Goal: Information Seeking & Learning: Find specific fact

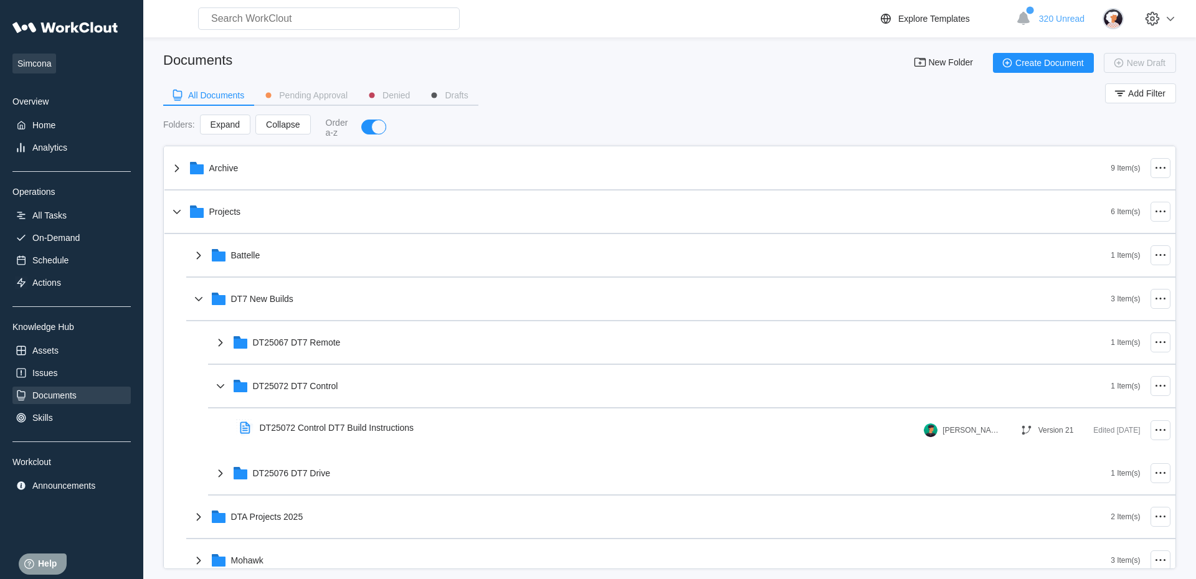
click at [60, 395] on div "Documents" at bounding box center [54, 395] width 44 height 10
click at [229, 21] on input "text" at bounding box center [329, 18] width 262 height 22
type input "d"
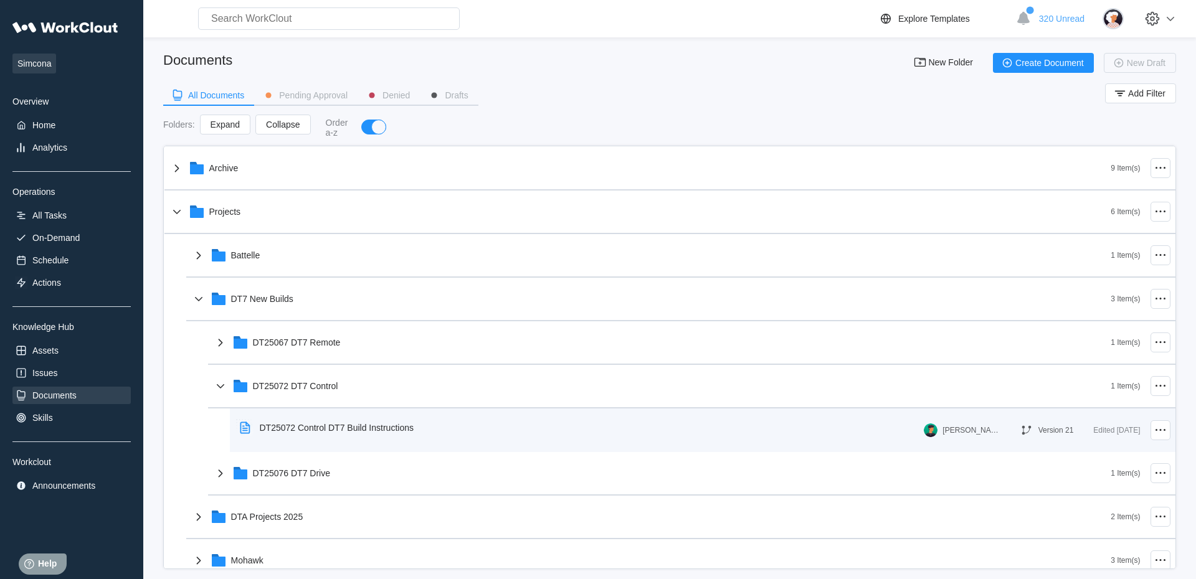
click at [345, 423] on div "DT25072 Control DT7 Build Instructions" at bounding box center [329, 427] width 189 height 29
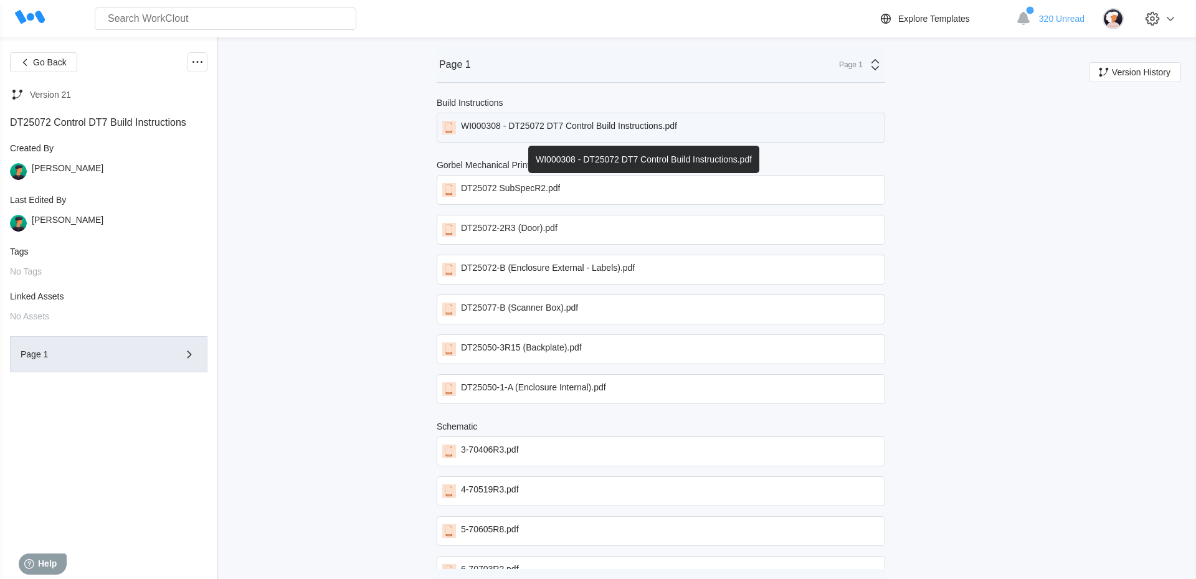
click at [510, 131] on div "WI000308 - DT25072 DT7 Control Build Instructions.pdf" at bounding box center [569, 128] width 216 height 14
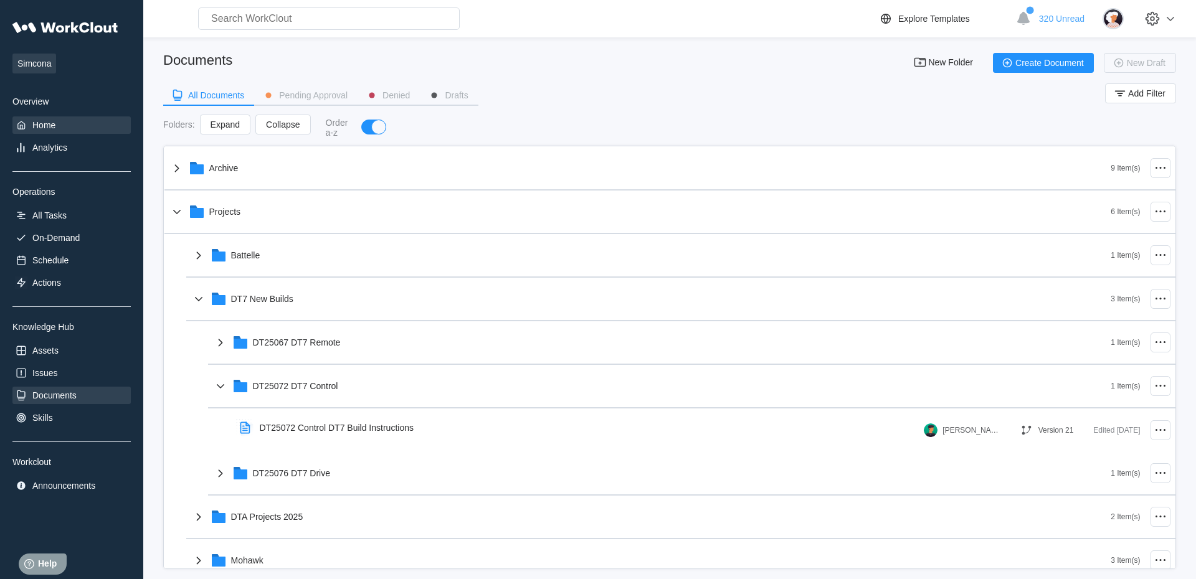
click at [50, 128] on div "Home" at bounding box center [43, 125] width 23 height 10
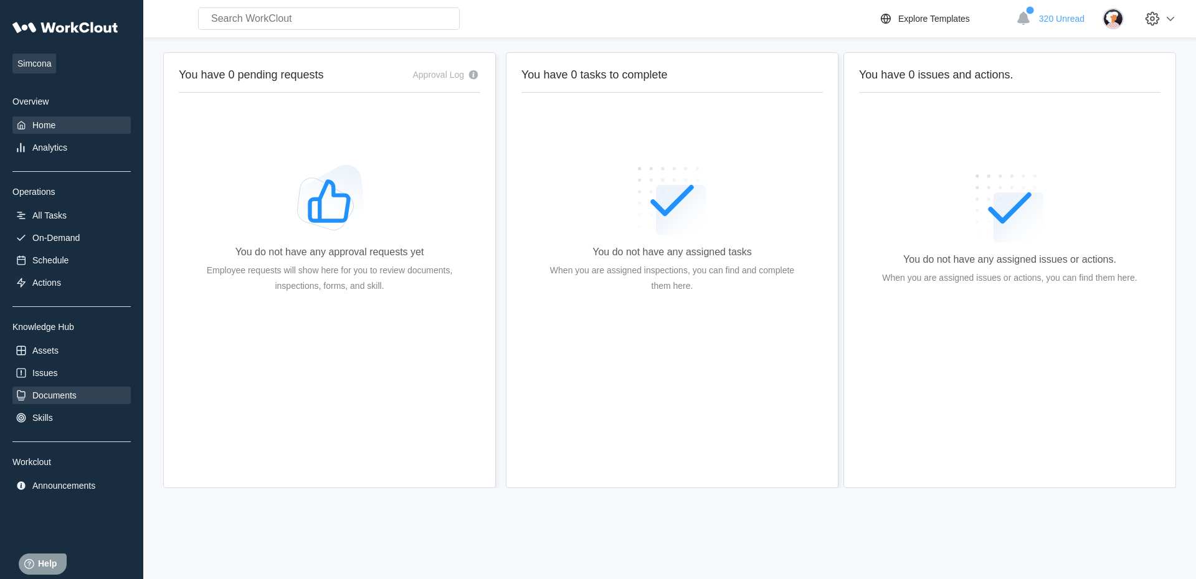
click at [55, 395] on div "Documents" at bounding box center [54, 395] width 44 height 10
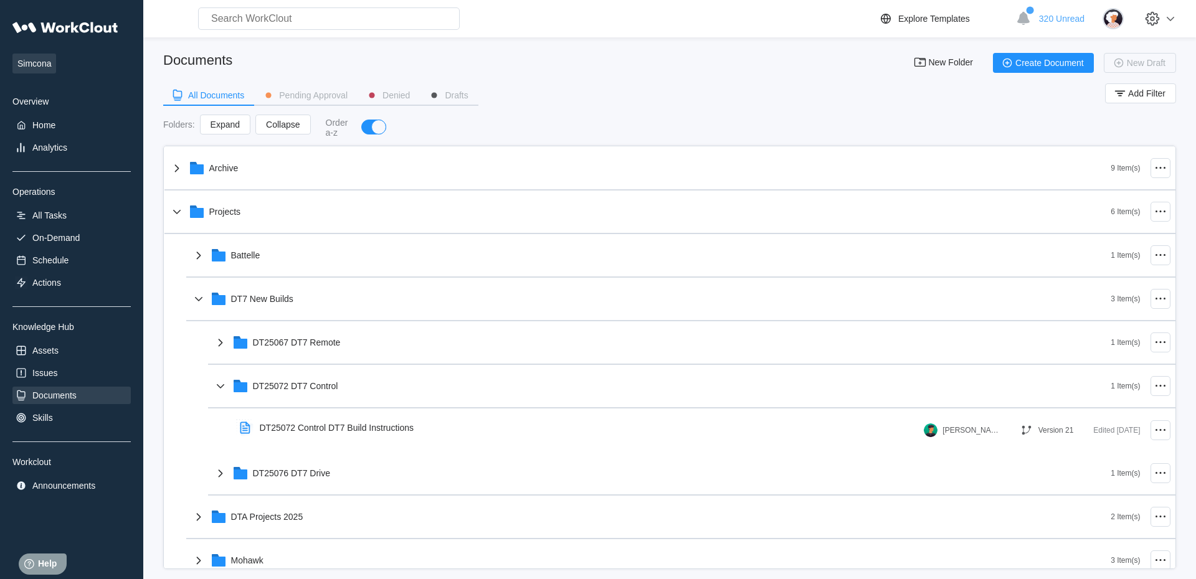
click at [54, 397] on div "Documents" at bounding box center [54, 395] width 44 height 10
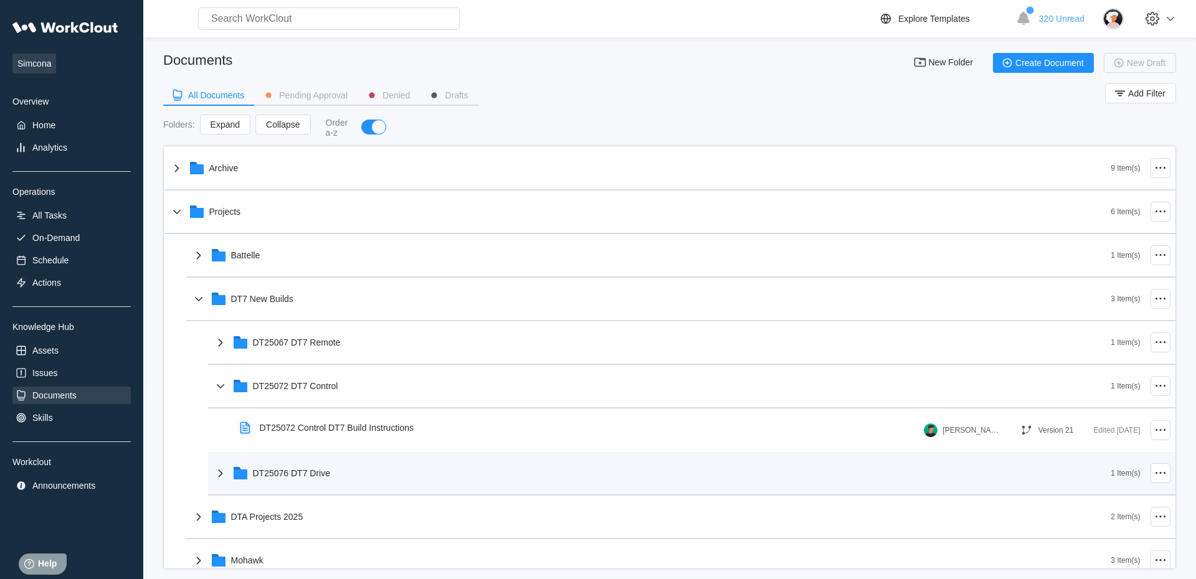
scroll to position [142, 0]
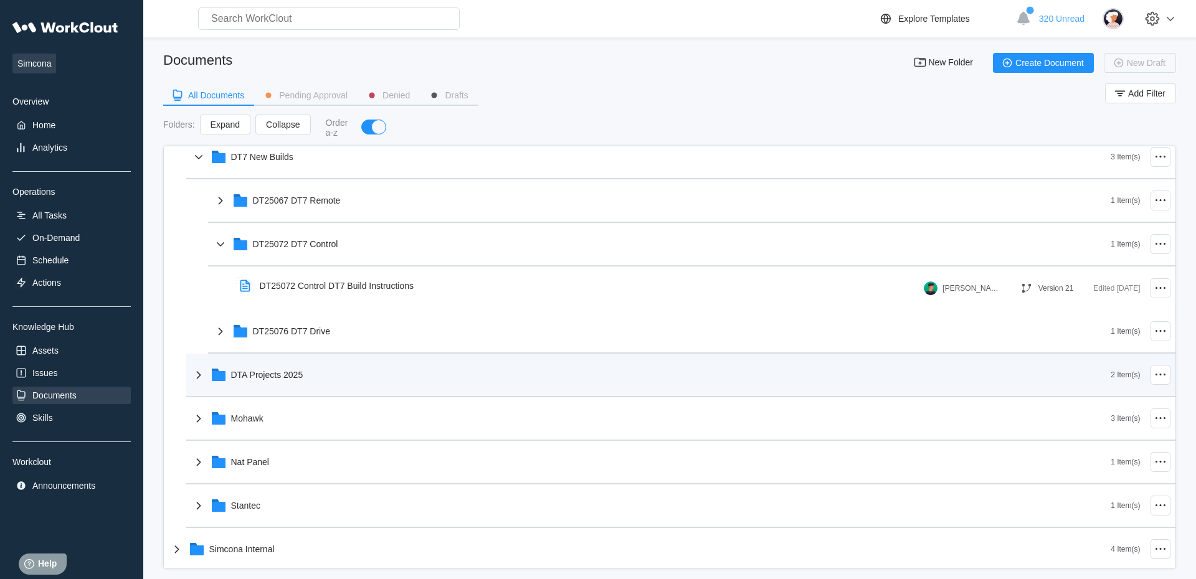
click at [201, 378] on icon at bounding box center [198, 374] width 15 height 15
click at [200, 379] on icon at bounding box center [198, 374] width 15 height 15
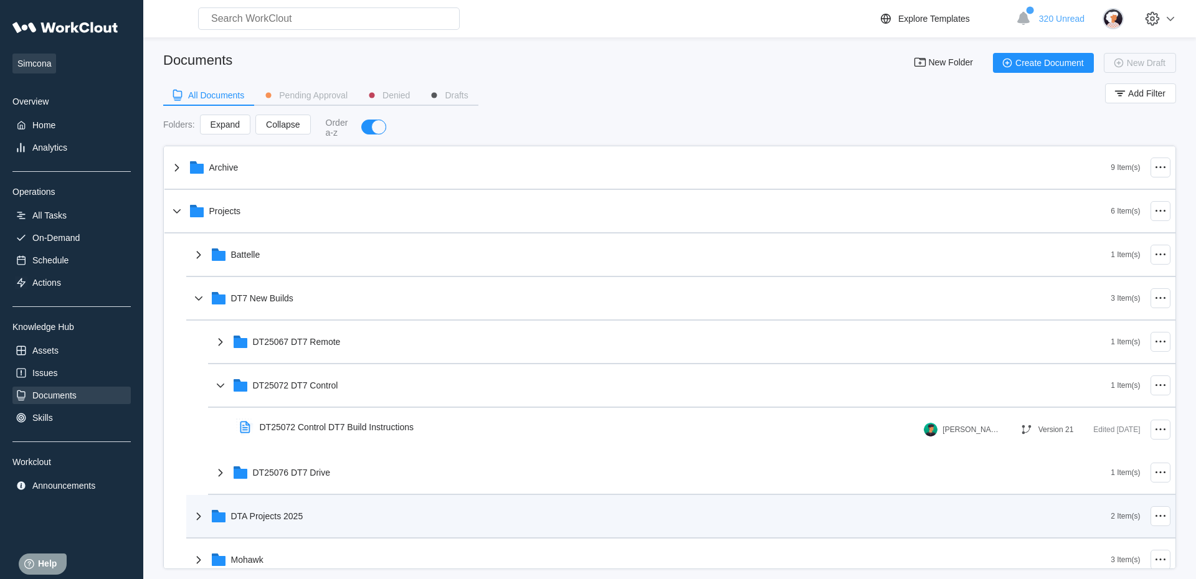
scroll to position [0, 0]
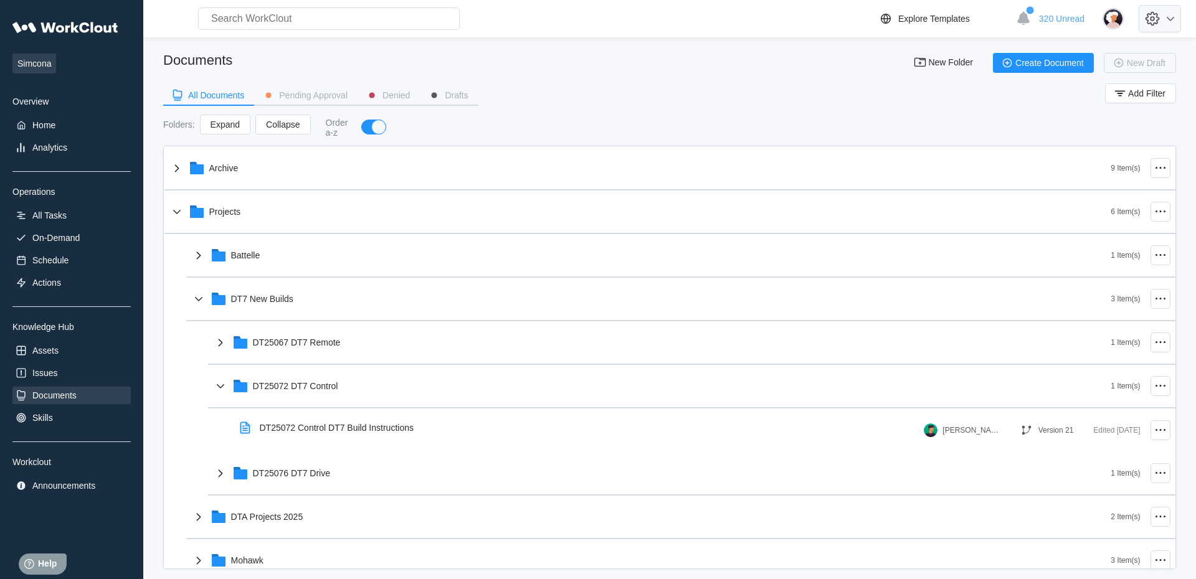
click at [1169, 16] on icon at bounding box center [1170, 18] width 15 height 15
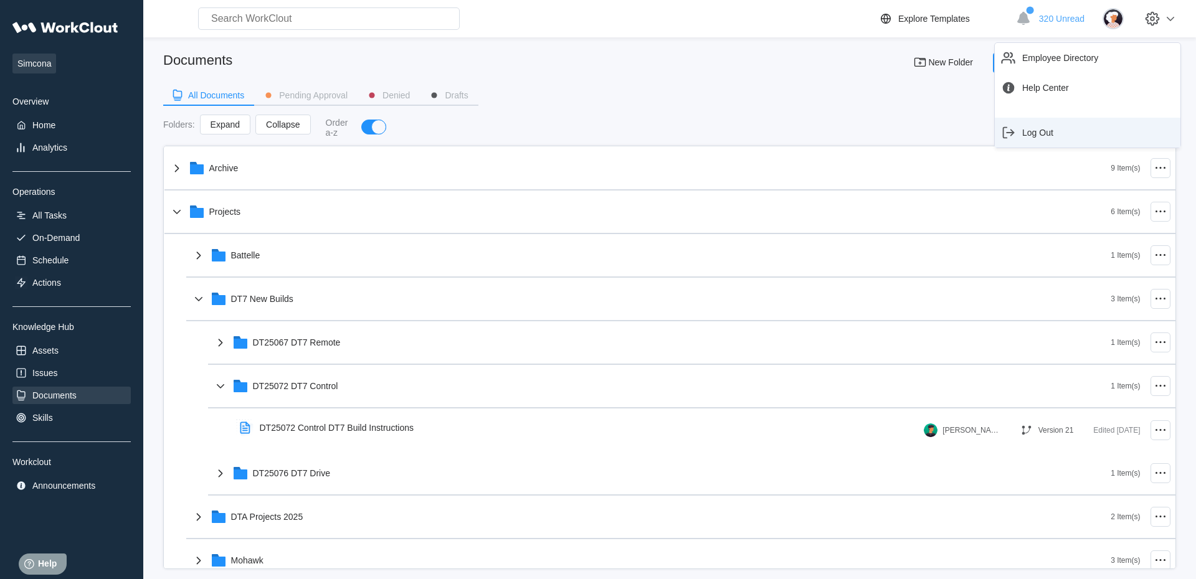
click at [1044, 134] on div "Log Out" at bounding box center [1037, 133] width 31 height 10
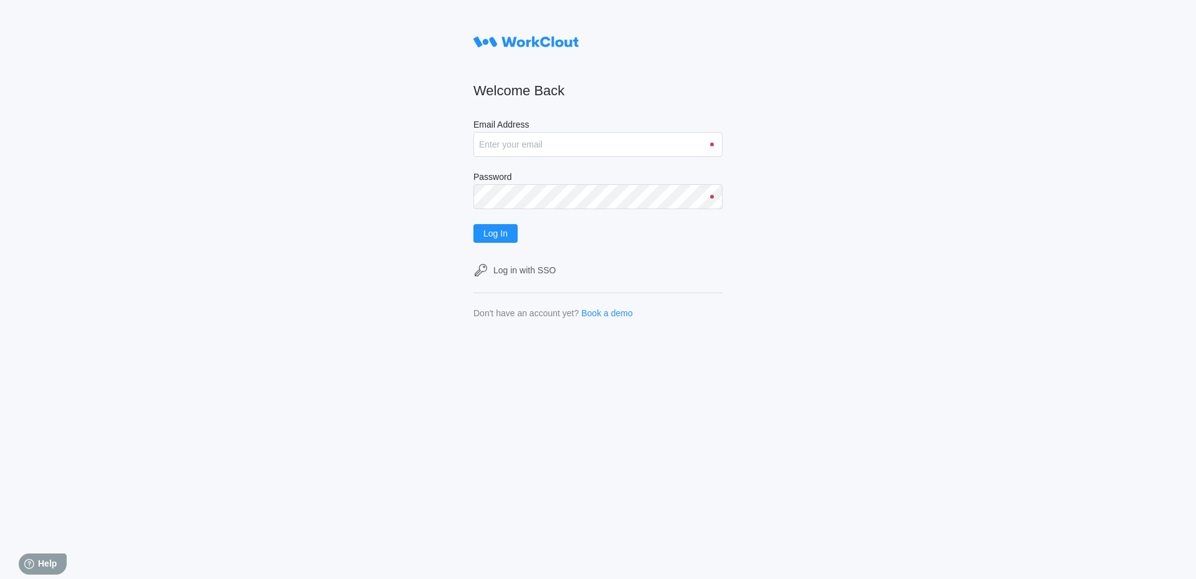
type input "s"
